Goal: Information Seeking & Learning: Learn about a topic

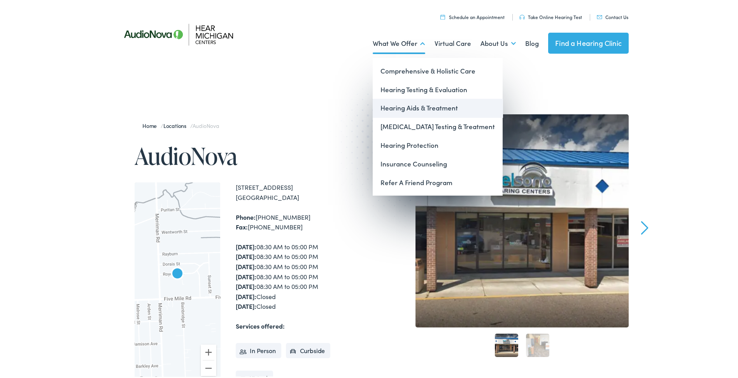
click at [412, 104] on link "Hearing Aids & Treatment" at bounding box center [438, 106] width 130 height 19
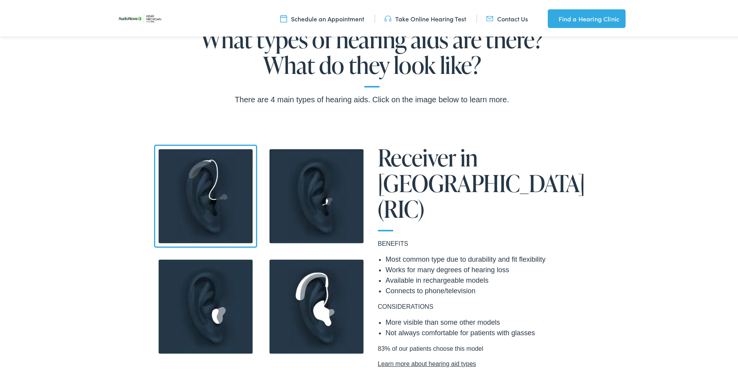
scroll to position [584, 0]
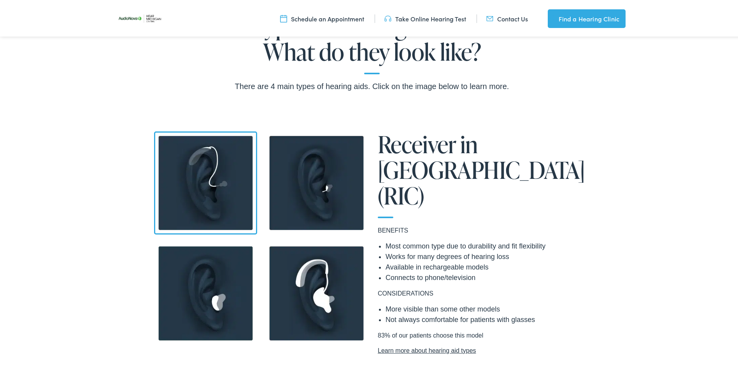
click at [283, 186] on img at bounding box center [316, 181] width 103 height 103
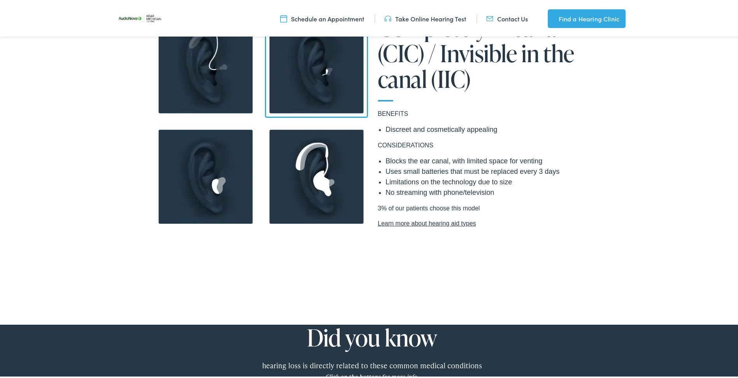
scroll to position [662, 0]
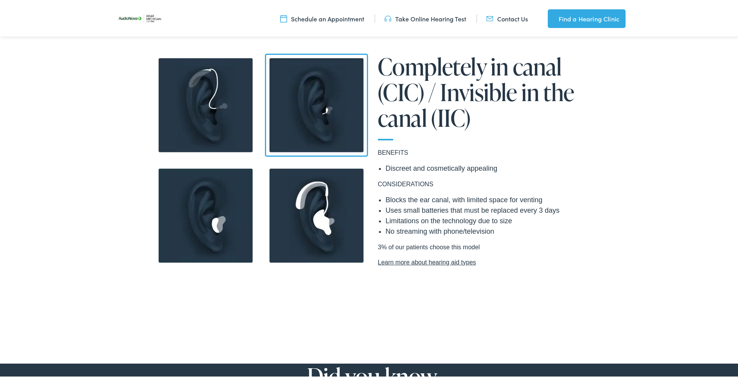
click at [236, 222] on img at bounding box center [205, 214] width 103 height 103
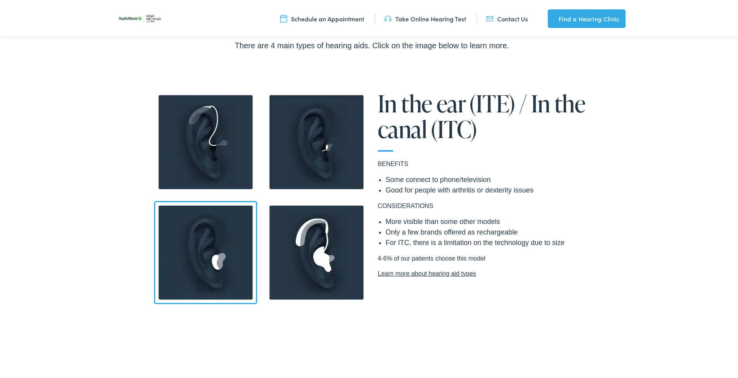
scroll to position [623, 0]
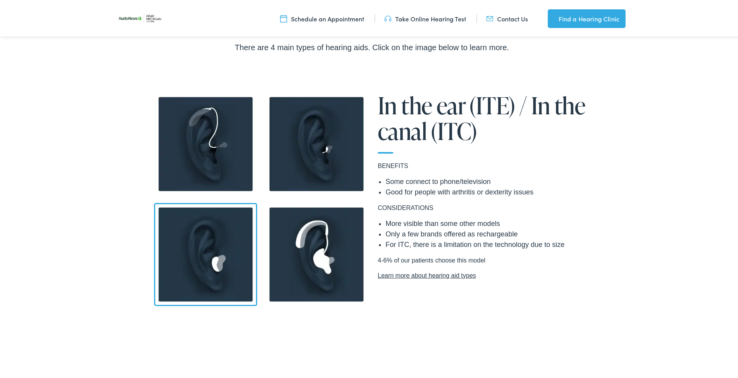
click at [227, 173] on img at bounding box center [205, 142] width 103 height 103
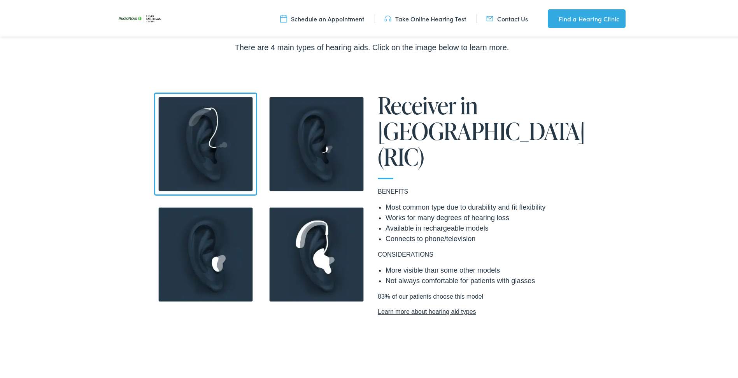
click at [289, 235] on img at bounding box center [316, 253] width 103 height 103
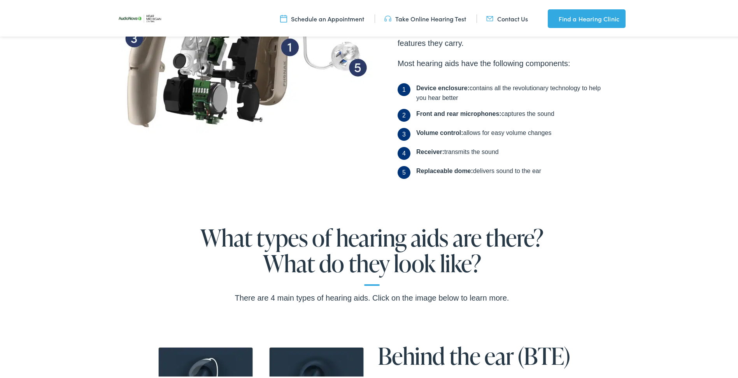
scroll to position [234, 0]
